Goal: Information Seeking & Learning: Check status

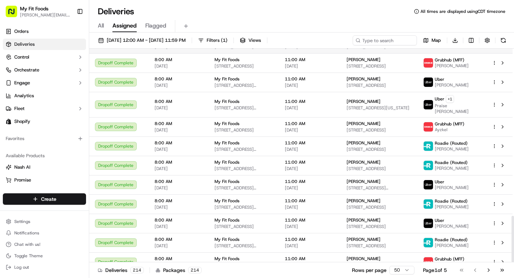
scroll to position [768, 0]
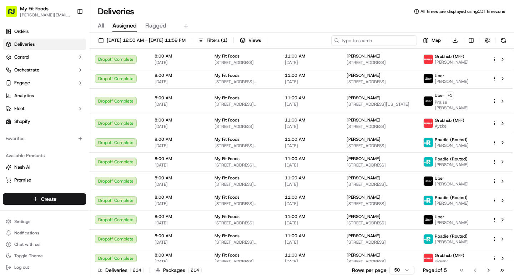
click at [374, 40] on input at bounding box center [374, 40] width 86 height 10
type input "bryce"
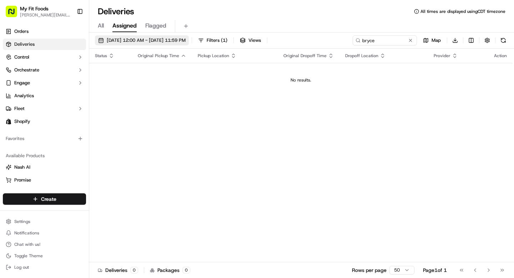
click at [117, 43] on span "[DATE] 12:00 AM - [DATE] 11:59 PM" at bounding box center [146, 40] width 79 height 6
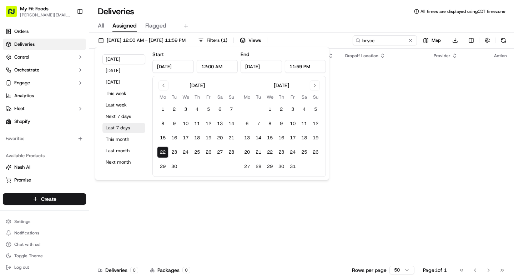
click at [114, 129] on button "Last 7 days" at bounding box center [124, 128] width 43 height 10
type input "Sep 15, 2025"
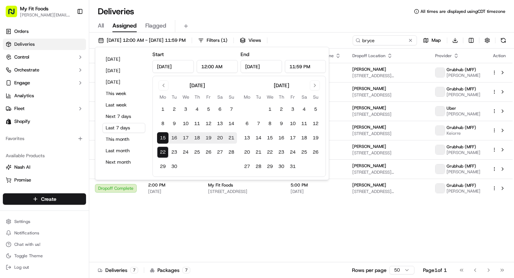
click at [333, 18] on div "All Assigned Flagged" at bounding box center [301, 24] width 425 height 15
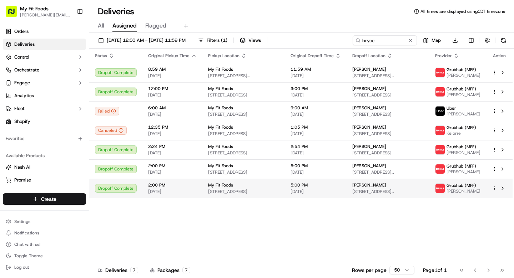
click at [347, 192] on td "5:00 PM 09/20/2025" at bounding box center [316, 188] width 62 height 19
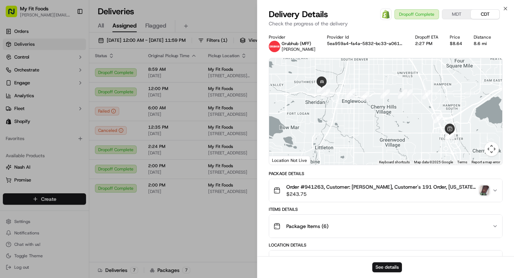
click at [489, 190] on img "button" at bounding box center [485, 190] width 10 height 10
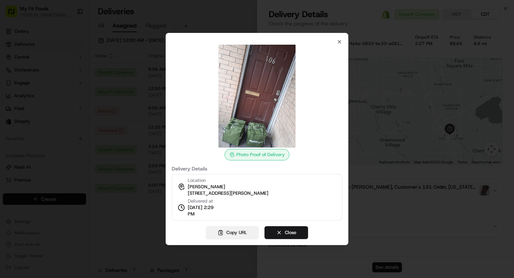
click at [244, 234] on button "Copy URL" at bounding box center [232, 232] width 53 height 13
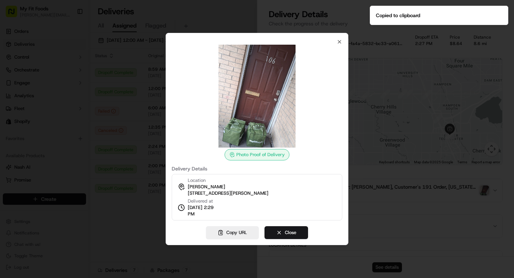
click at [123, 148] on div at bounding box center [257, 139] width 514 height 278
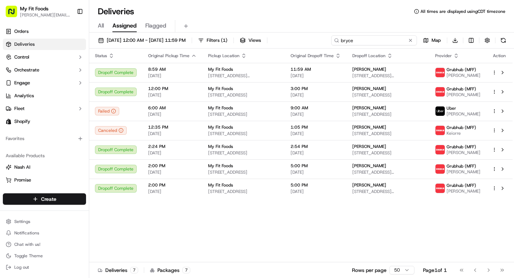
click at [375, 38] on input "bryce" at bounding box center [374, 40] width 86 height 10
type input "\"
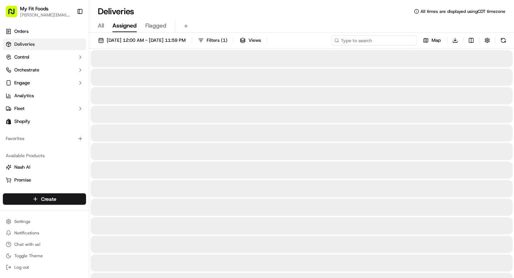
type input "\"
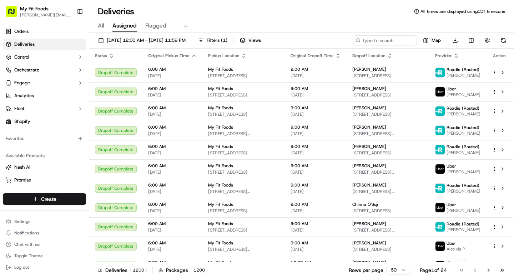
click at [283, 15] on div "Deliveries All times are displayed using CDT timezone" at bounding box center [301, 11] width 425 height 11
click at [456, 43] on html "My Fit Foods tyler@myfitfoods.com Toggle Sidebar Orders Deliveries Control Orch…" at bounding box center [257, 139] width 514 height 278
click at [434, 26] on html "My Fit Foods tyler@myfitfoods.com Toggle Sidebar Orders Deliveries Control Orch…" at bounding box center [257, 139] width 514 height 278
click at [456, 41] on html "My Fit Foods tyler@myfitfoods.com Toggle Sidebar Orders Deliveries Control Orch…" at bounding box center [257, 139] width 514 height 278
click at [441, 66] on span "Completed Report" at bounding box center [433, 67] width 35 height 6
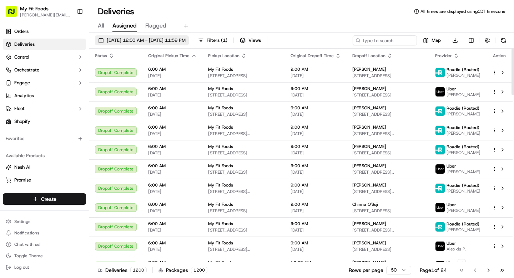
click at [122, 42] on span "09/15/2025 12:00 AM - 09/22/2025 11:59 PM" at bounding box center [146, 40] width 79 height 6
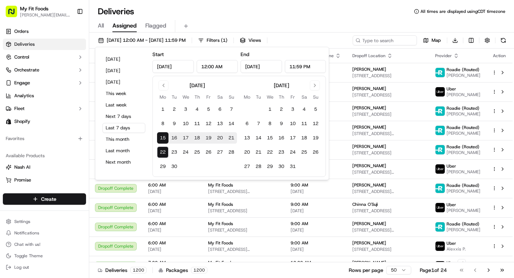
click at [198, 139] on button "18" at bounding box center [196, 137] width 11 height 11
type input "Sep 18, 2025"
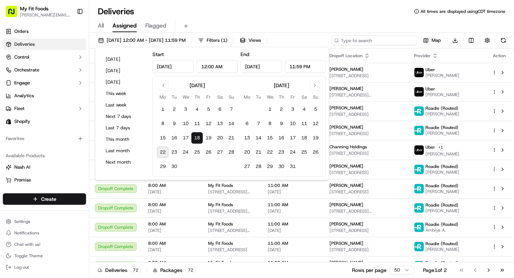
click at [374, 39] on input at bounding box center [374, 40] width 86 height 10
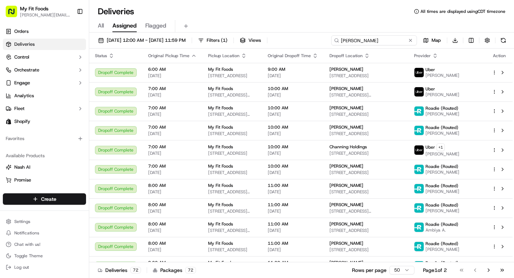
type input "mintz"
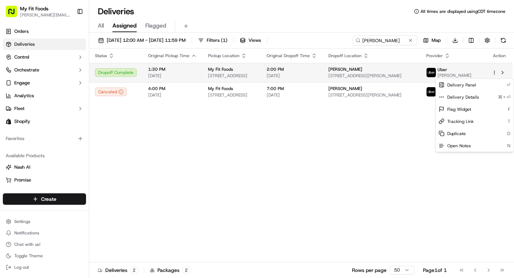
click at [494, 74] on html "My Fit Foods tyler@myfitfoods.com Toggle Sidebar Orders Deliveries Control Orch…" at bounding box center [257, 139] width 514 height 278
click at [475, 74] on html "My Fit Foods tyler@myfitfoods.com Toggle Sidebar Orders Deliveries Control Orch…" at bounding box center [257, 139] width 514 height 278
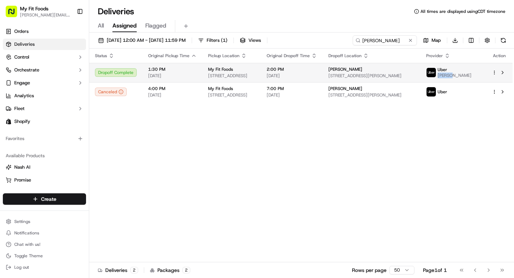
click at [472, 74] on span "DAYANA L." at bounding box center [455, 76] width 34 height 6
click at [405, 75] on span "2121 Allen Pkwy #2095, Houston, TX 77019, USA" at bounding box center [372, 76] width 86 height 6
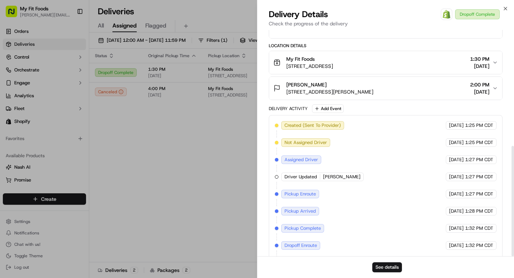
scroll to position [238, 0]
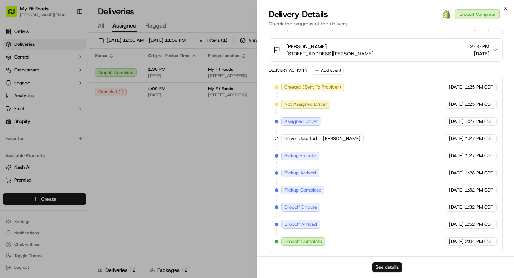
click at [388, 270] on button "See details" at bounding box center [388, 267] width 30 height 10
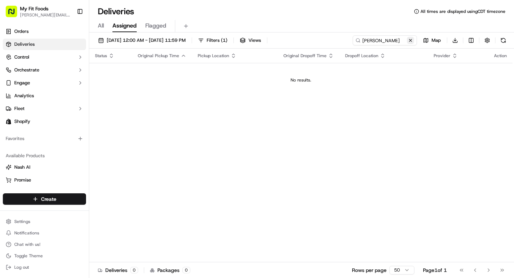
click at [410, 43] on button at bounding box center [410, 40] width 7 height 7
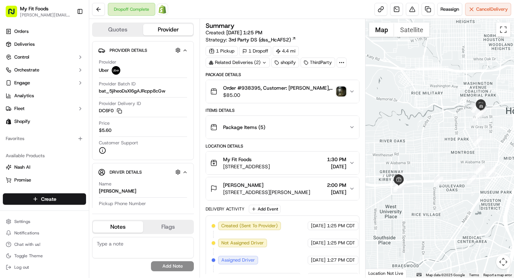
click at [302, 88] on span "Order #938395, Customer: [PERSON_NAME], Customer's 39 Order, [US_STATE], Same D…" at bounding box center [278, 87] width 110 height 7
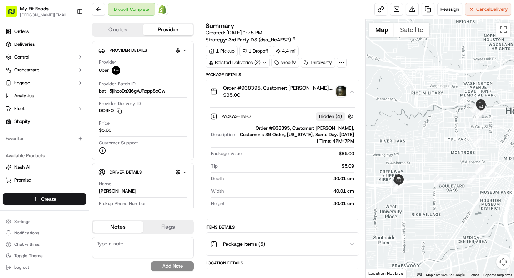
click at [302, 88] on span "Order #938395, Customer: [PERSON_NAME], Customer's 39 Order, [US_STATE], Same D…" at bounding box center [278, 87] width 110 height 7
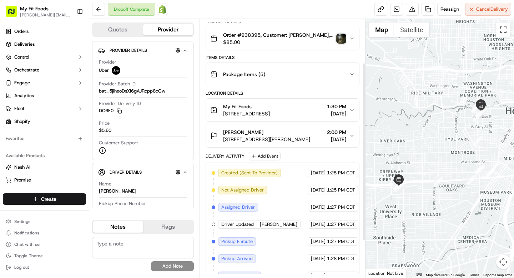
scroll to position [64, 0]
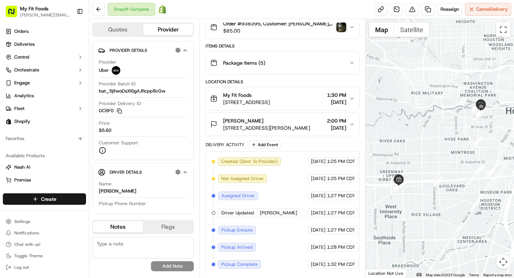
click at [270, 95] on div "My Fit Foods" at bounding box center [246, 94] width 47 height 7
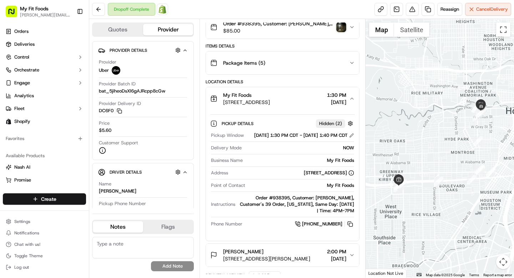
click at [270, 95] on div "My Fit Foods" at bounding box center [246, 94] width 47 height 7
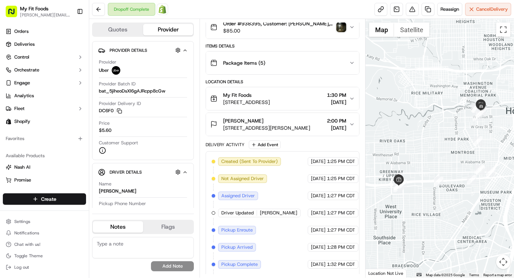
click at [286, 124] on div "Gabriela Mintz" at bounding box center [266, 120] width 87 height 7
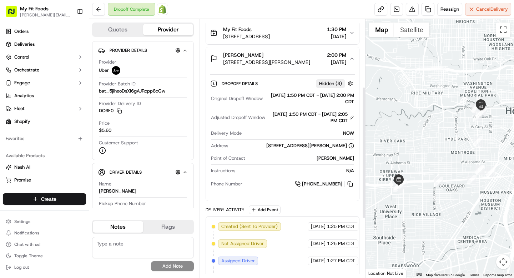
scroll to position [132, 0]
